Goal: Book appointment/travel/reservation

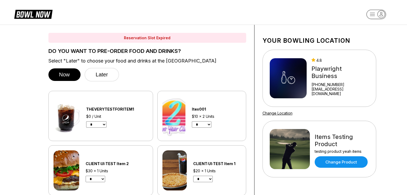
select select "*"
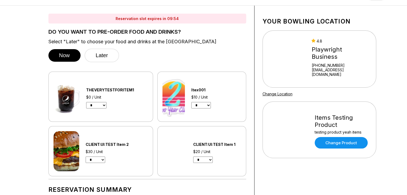
scroll to position [19, 0]
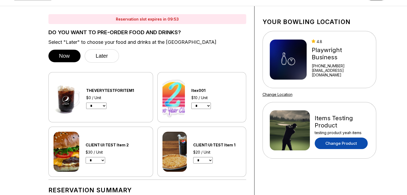
click at [341, 144] on link "Change Product" at bounding box center [341, 144] width 53 height 12
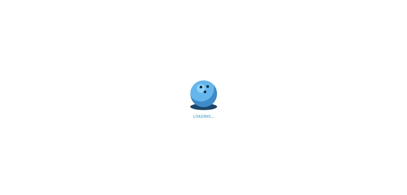
click at [306, 138] on div "LOADING..." at bounding box center [203, 97] width 407 height 195
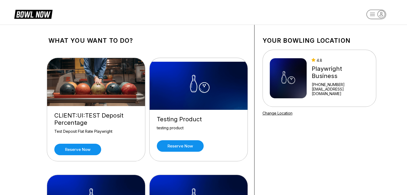
click at [156, 98] on img at bounding box center [199, 86] width 98 height 48
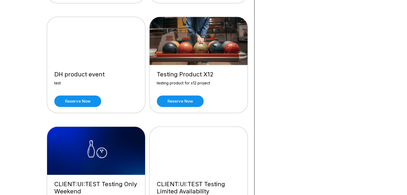
scroll to position [2770, 0]
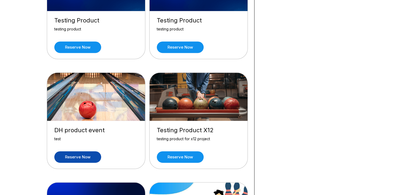
click at [78, 151] on link "Reserve now" at bounding box center [77, 157] width 47 height 12
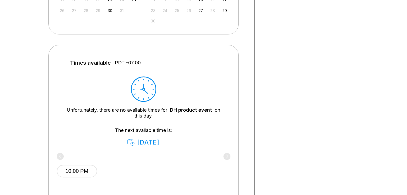
scroll to position [191, 0]
click at [86, 168] on button "10:00 PM" at bounding box center [77, 172] width 40 height 13
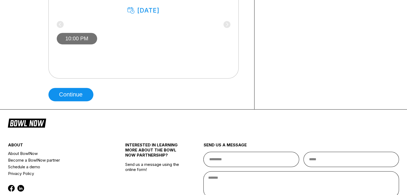
scroll to position [340, 0]
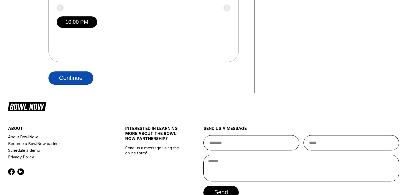
click at [74, 79] on button "Continue" at bounding box center [70, 77] width 45 height 13
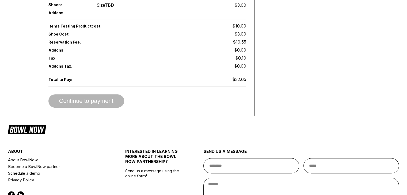
scroll to position [236, 0]
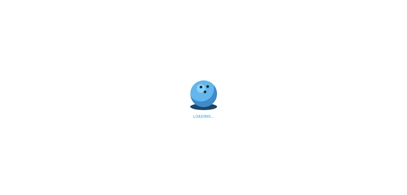
scroll to position [283, 0]
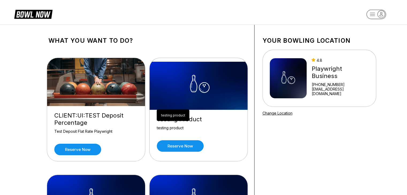
scroll to position [361, 0]
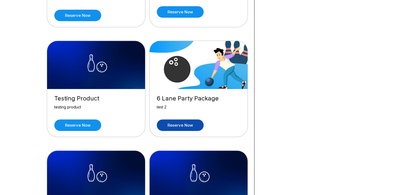
click at [185, 126] on link "Reserve now" at bounding box center [180, 126] width 47 height 12
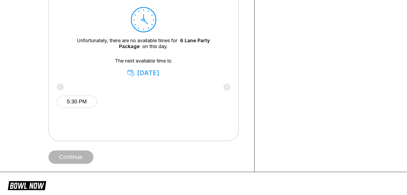
scroll to position [274, 0]
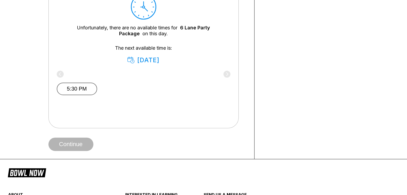
click at [89, 93] on button "5:30 PM" at bounding box center [77, 89] width 40 height 13
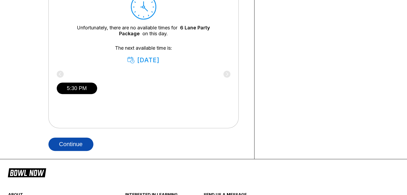
click at [68, 138] on button "Continue" at bounding box center [70, 144] width 45 height 13
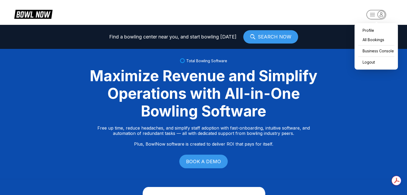
click at [371, 11] on rect "button" at bounding box center [376, 14] width 20 height 9
click at [373, 52] on div "Business Console" at bounding box center [376, 50] width 38 height 9
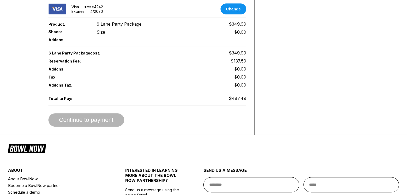
scroll to position [210, 0]
